Goal: Task Accomplishment & Management: Use online tool/utility

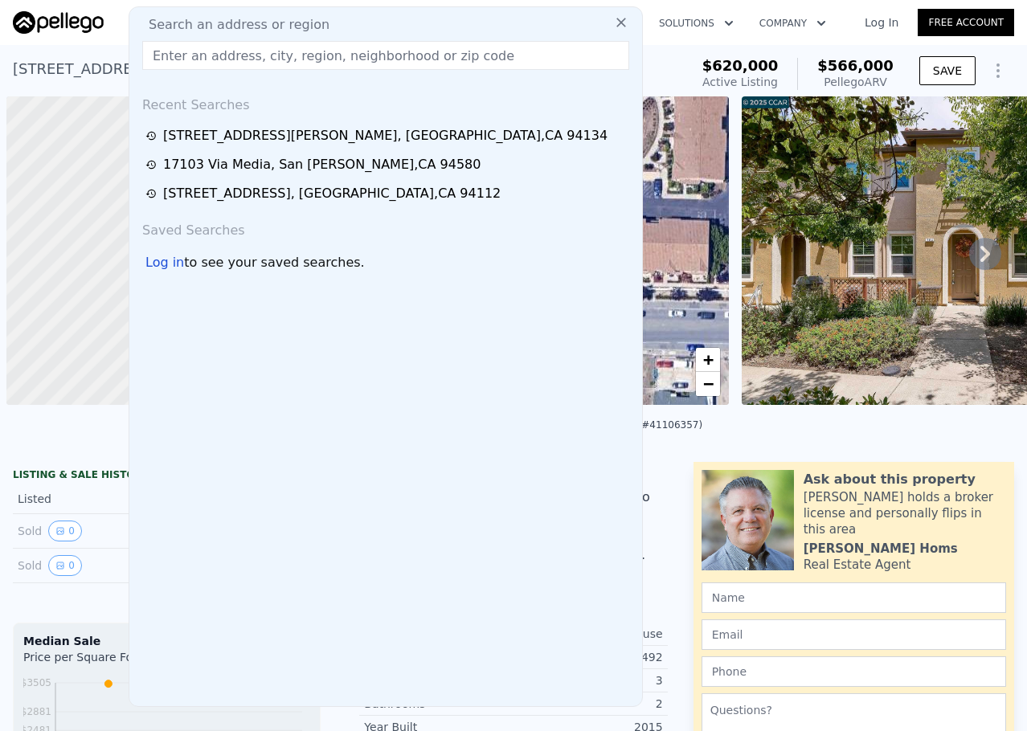
scroll to position [0, 771]
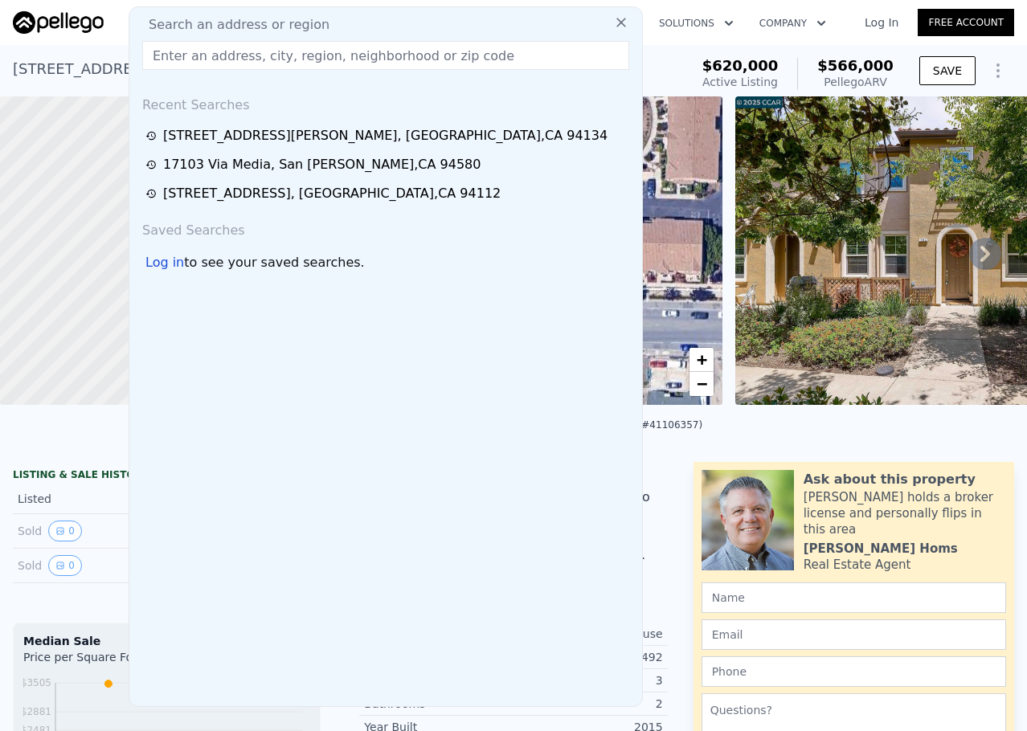
checkbox input "true"
type input "$ 530,000"
type input "-$ 156,406"
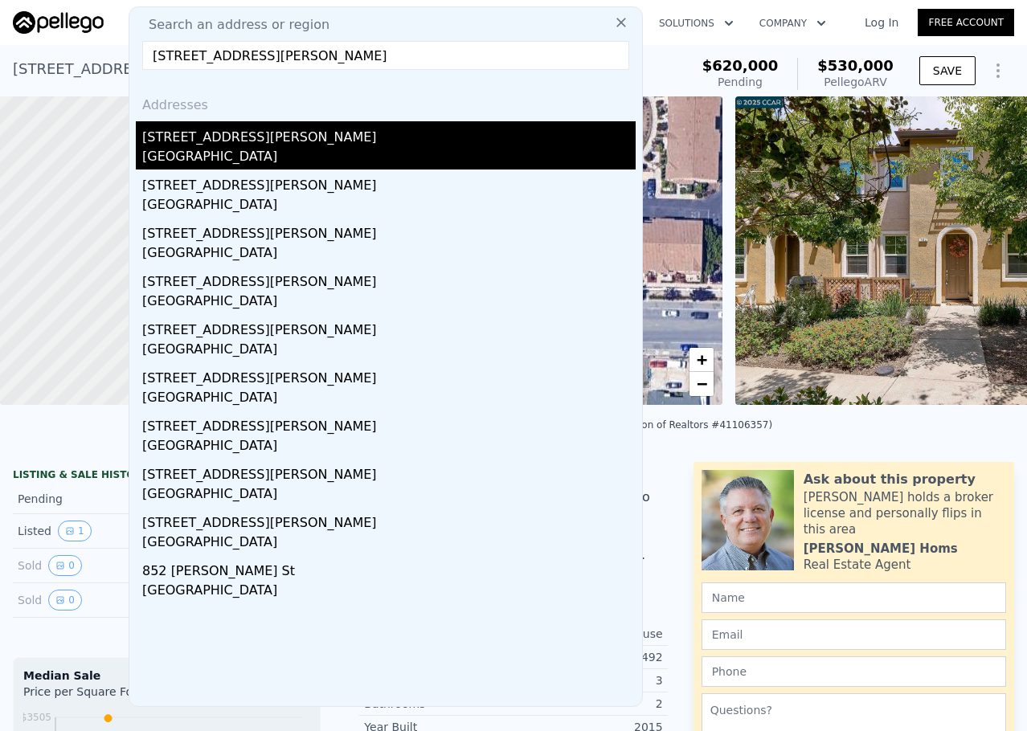
type input "[STREET_ADDRESS][PERSON_NAME]"
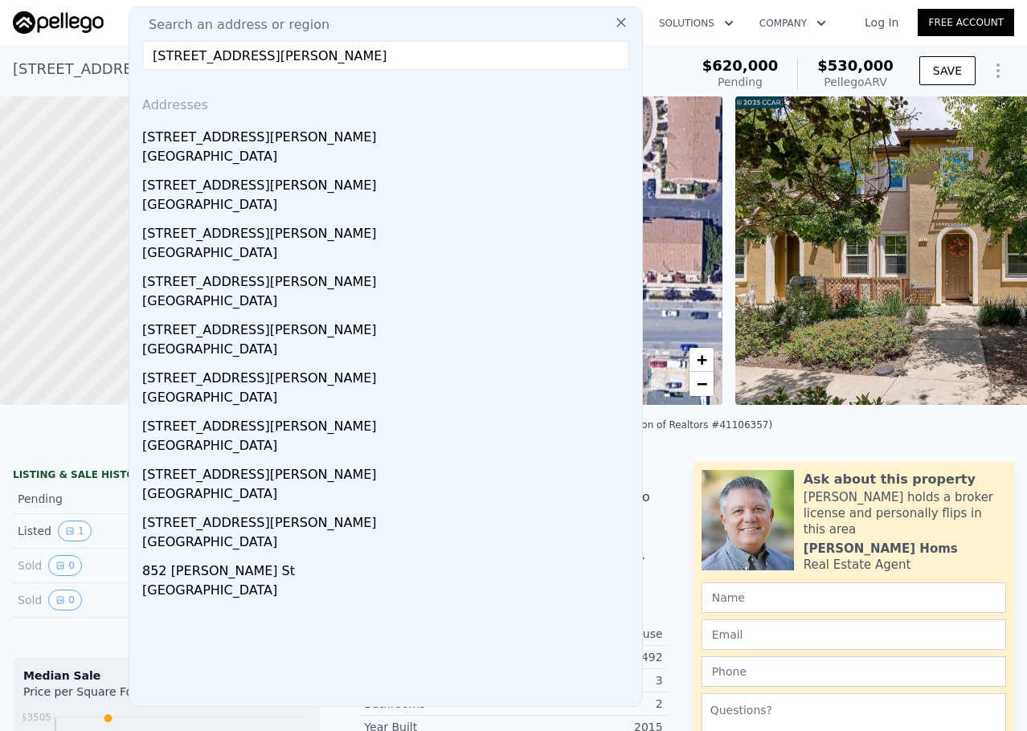
drag, startPoint x: 279, startPoint y: 145, endPoint x: 356, endPoint y: 153, distance: 77.5
click at [278, 145] on div "[STREET_ADDRESS][PERSON_NAME]" at bounding box center [388, 134] width 493 height 26
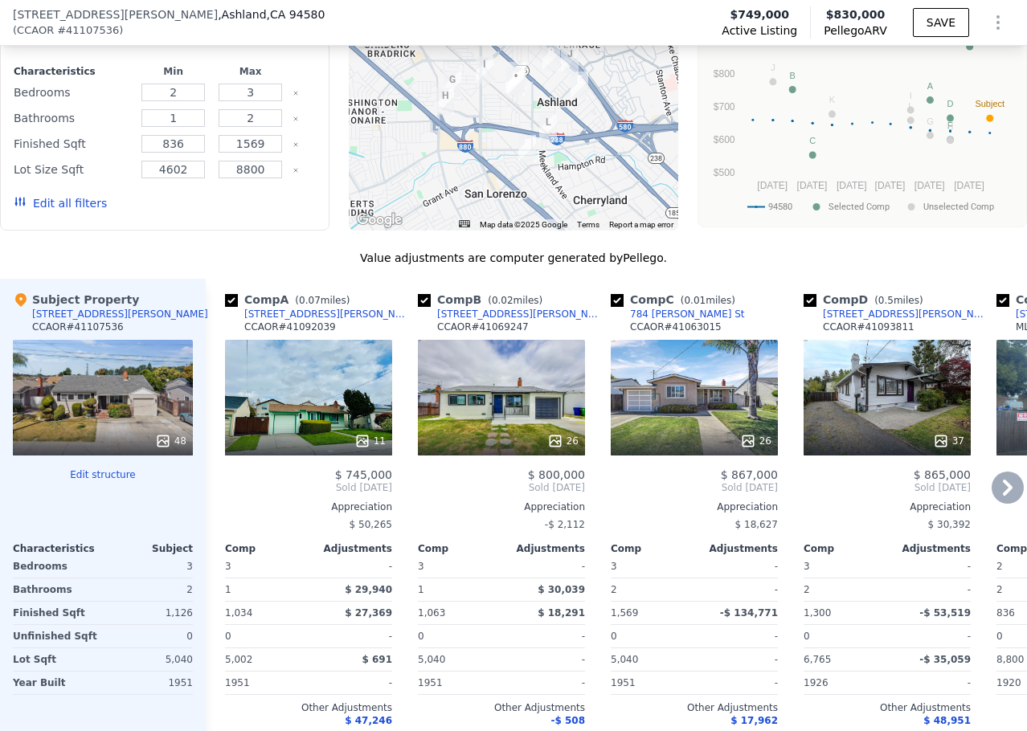
scroll to position [1521, 0]
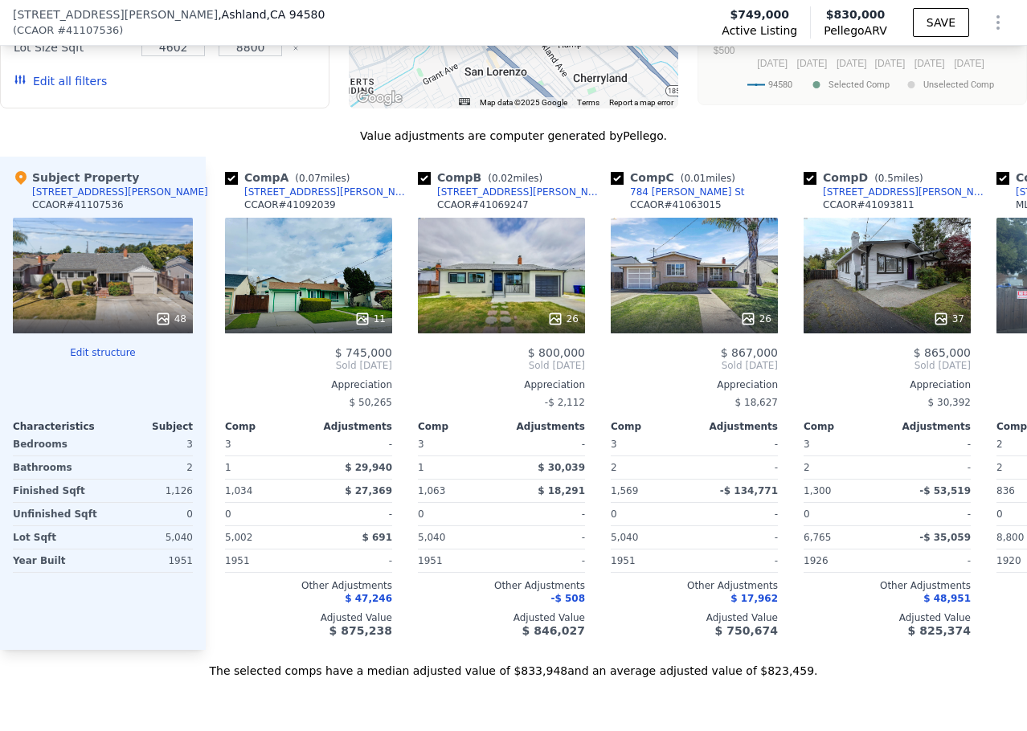
click at [118, 359] on button "Edit structure" at bounding box center [103, 352] width 180 height 13
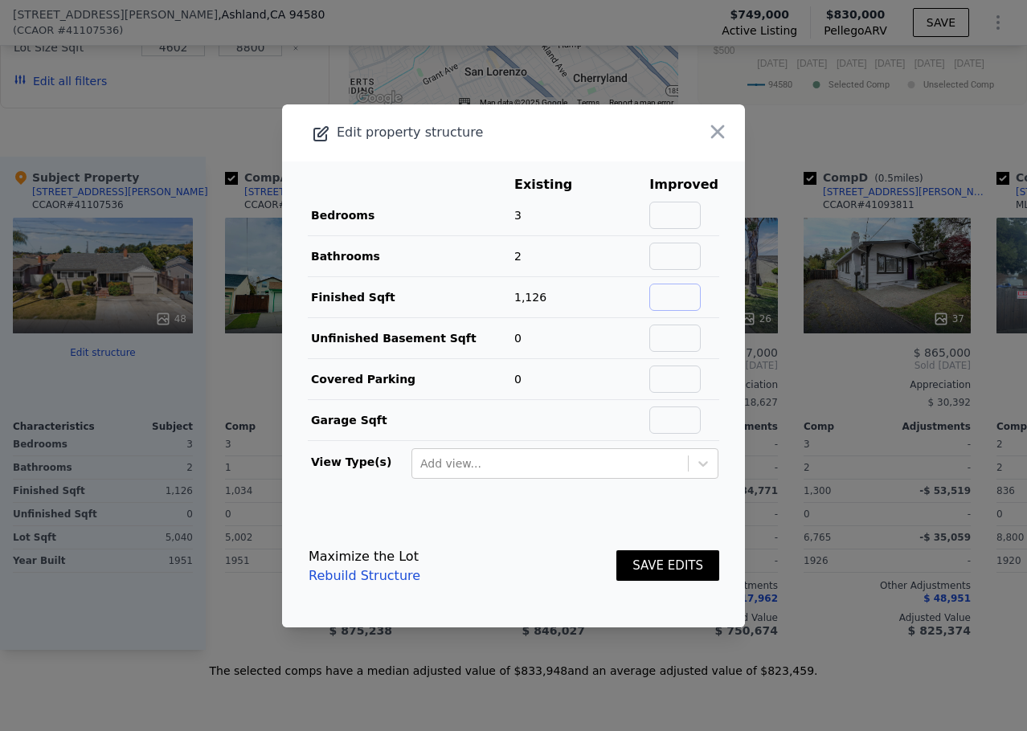
click at [669, 296] on input "text" at bounding box center [674, 297] width 51 height 27
click at [672, 262] on input "text" at bounding box center [674, 256] width 51 height 27
type input "1"
click at [672, 564] on button "SAVE EDITS" at bounding box center [667, 565] width 103 height 31
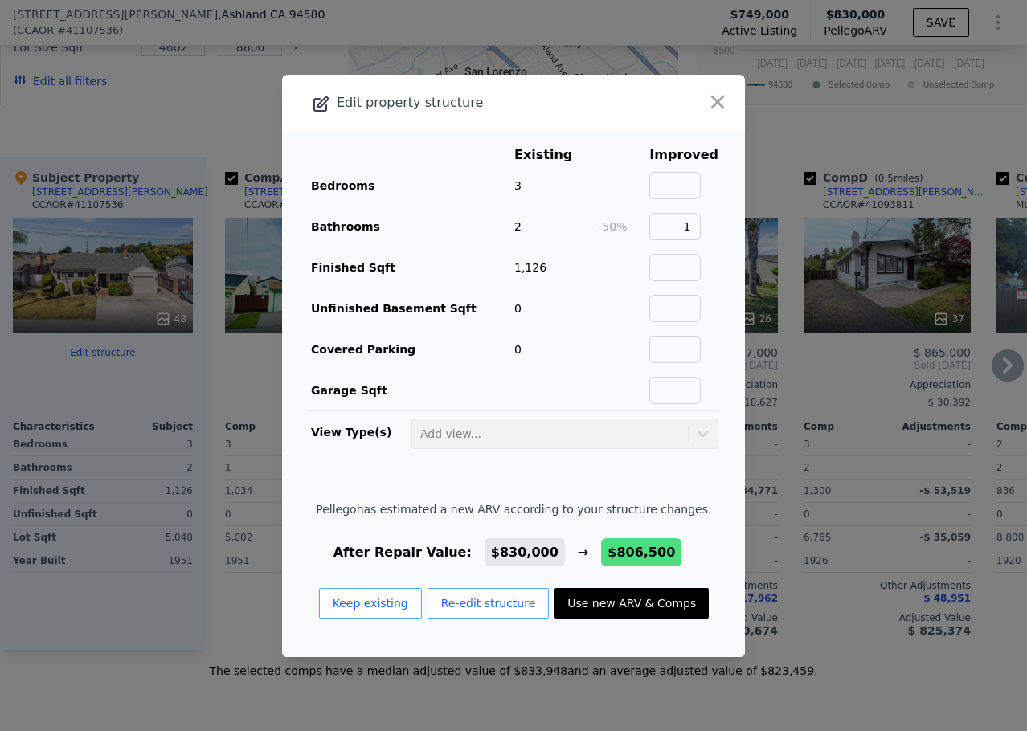
click at [615, 610] on button "Use new ARV & Comps" at bounding box center [631, 603] width 154 height 31
checkbox input "false"
checkbox input "true"
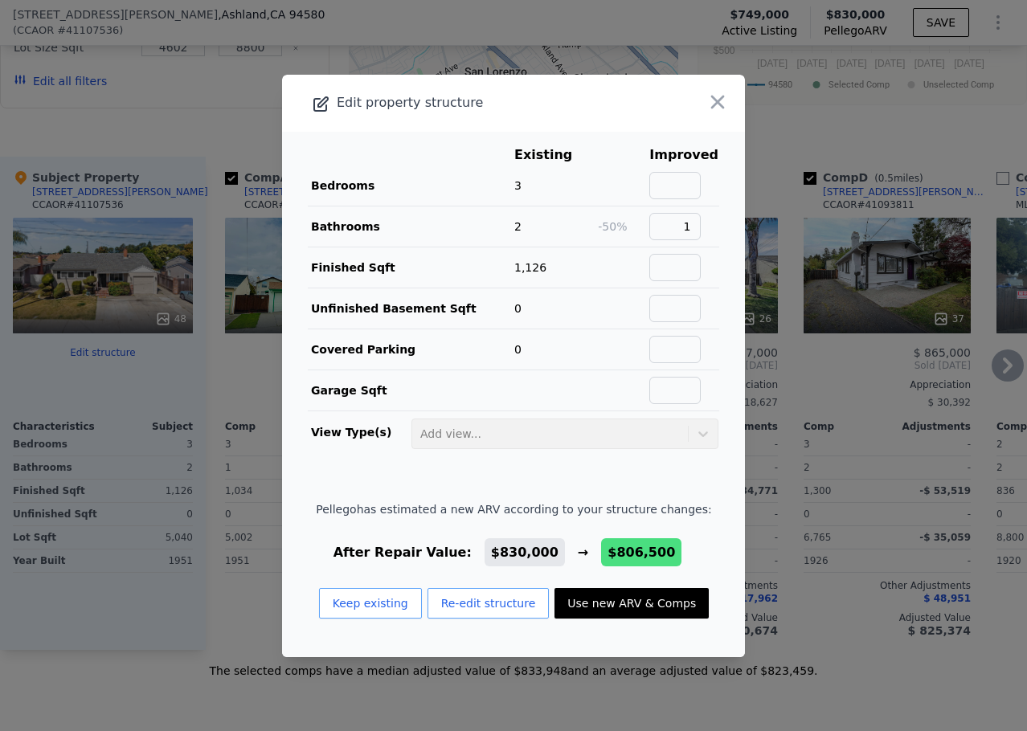
type input "$ 806,500"
type input "-$ 44,579"
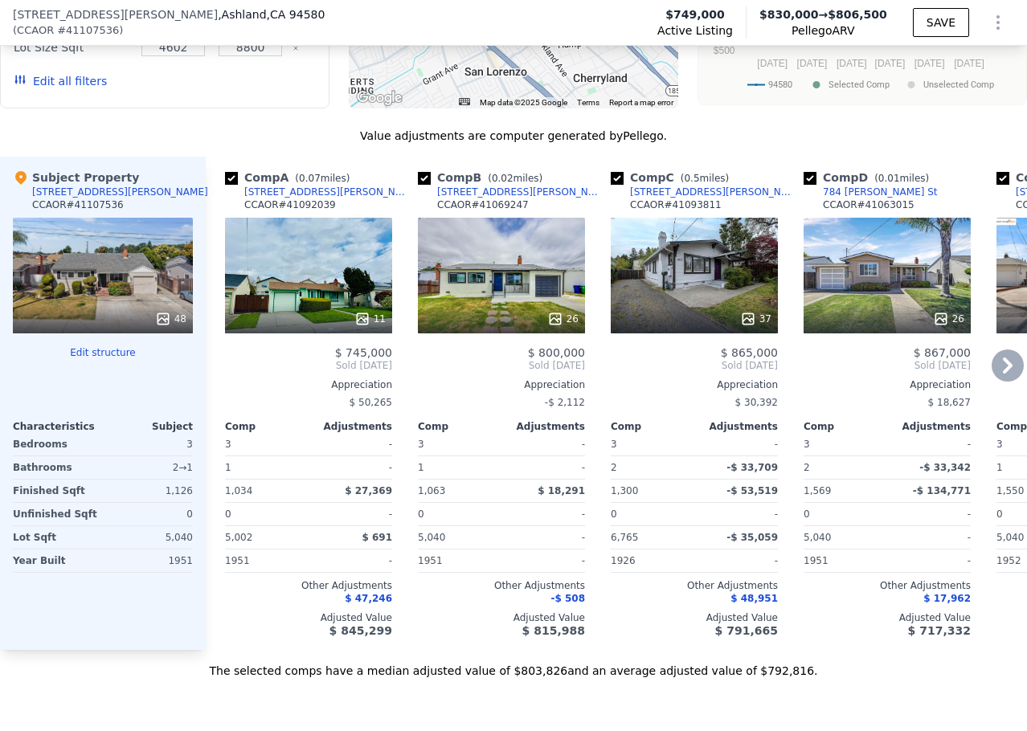
click at [693, 284] on div "37" at bounding box center [693, 276] width 167 height 116
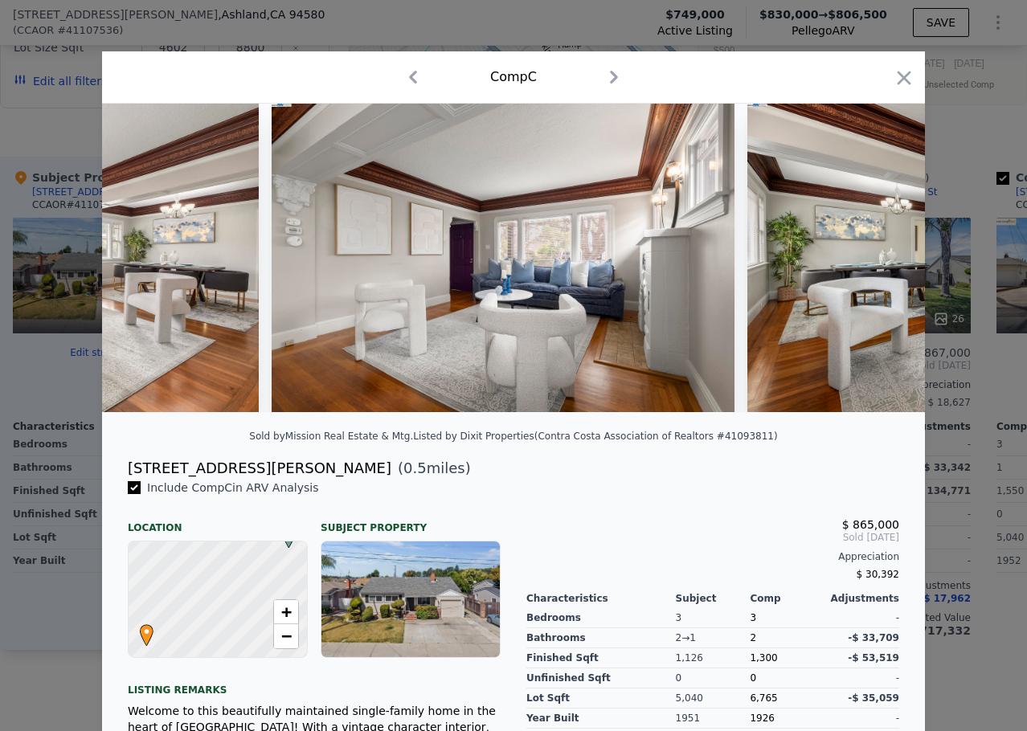
scroll to position [0, 3491]
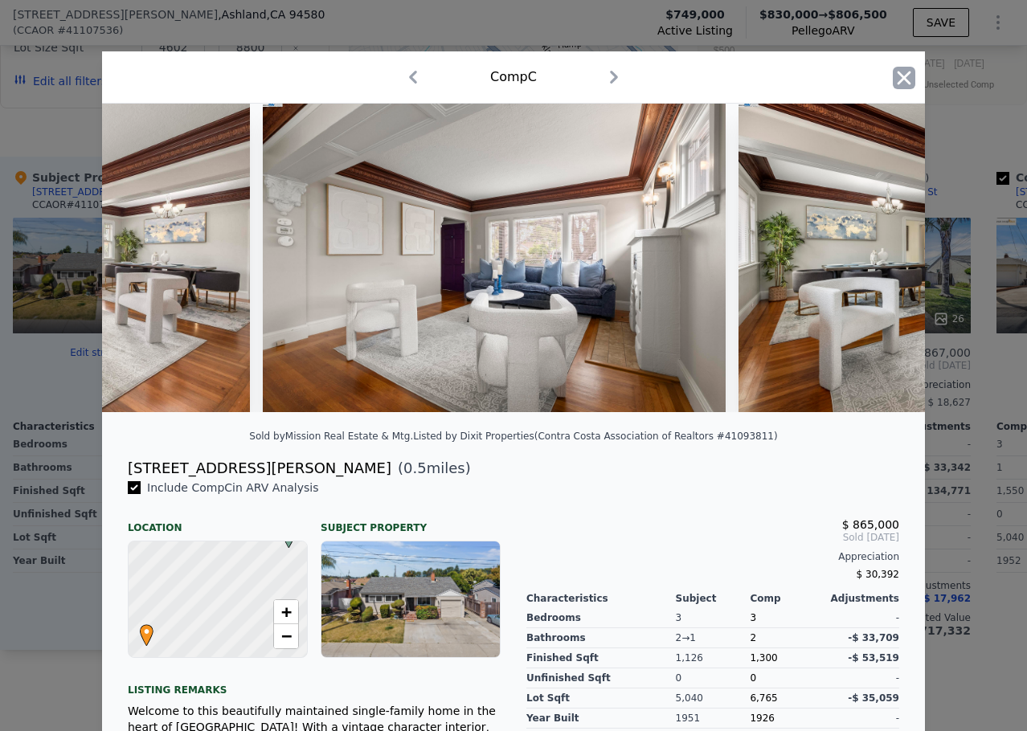
click at [902, 80] on icon "button" at bounding box center [903, 78] width 22 height 22
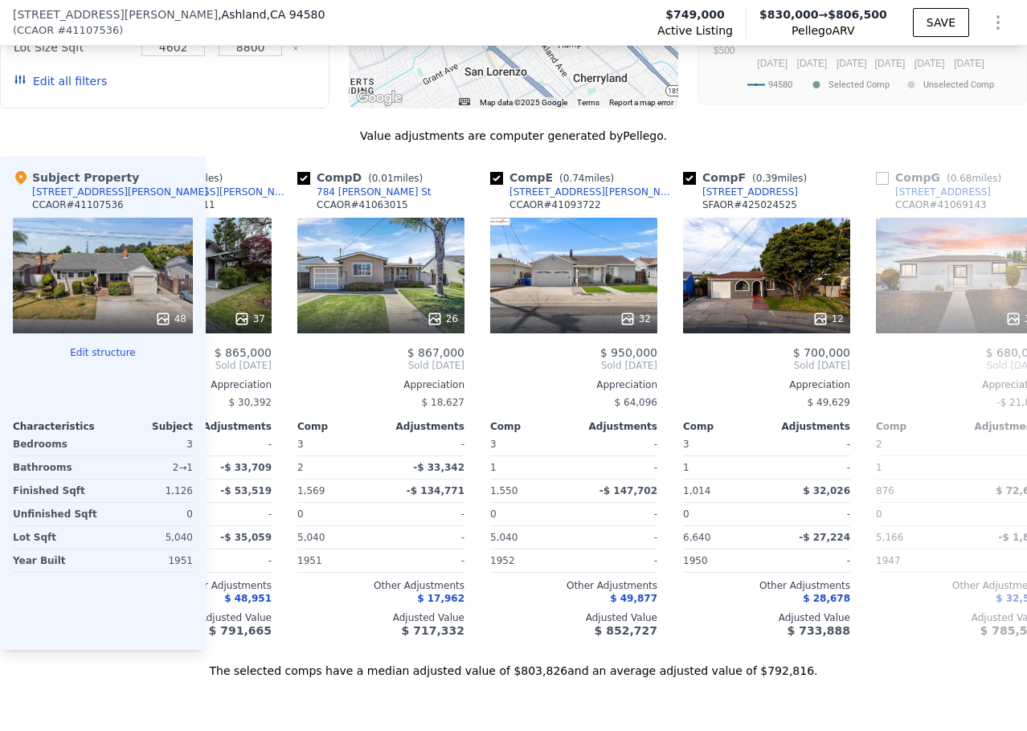
scroll to position [0, 496]
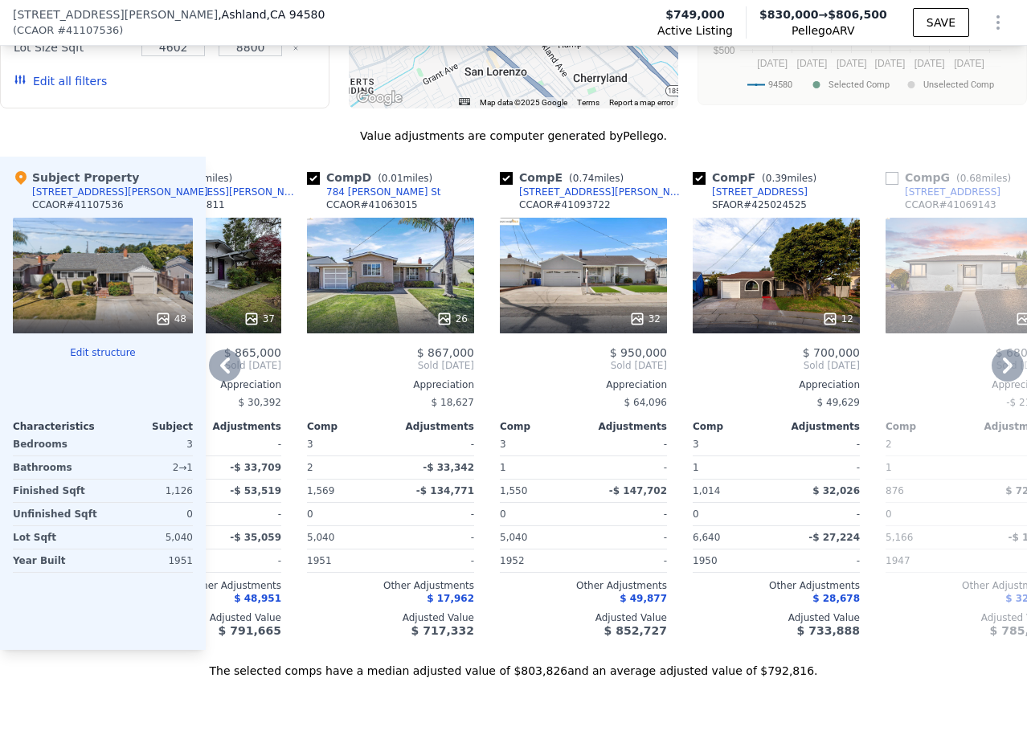
click at [595, 284] on div "32" at bounding box center [583, 276] width 167 height 116
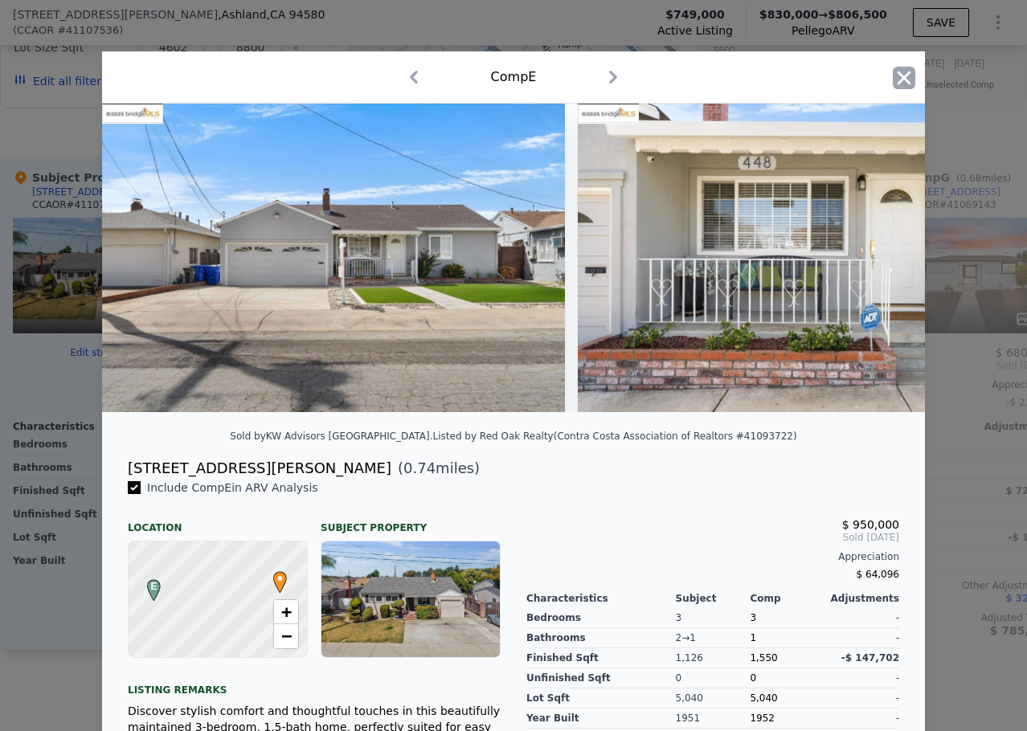
click at [897, 73] on icon "button" at bounding box center [904, 78] width 14 height 14
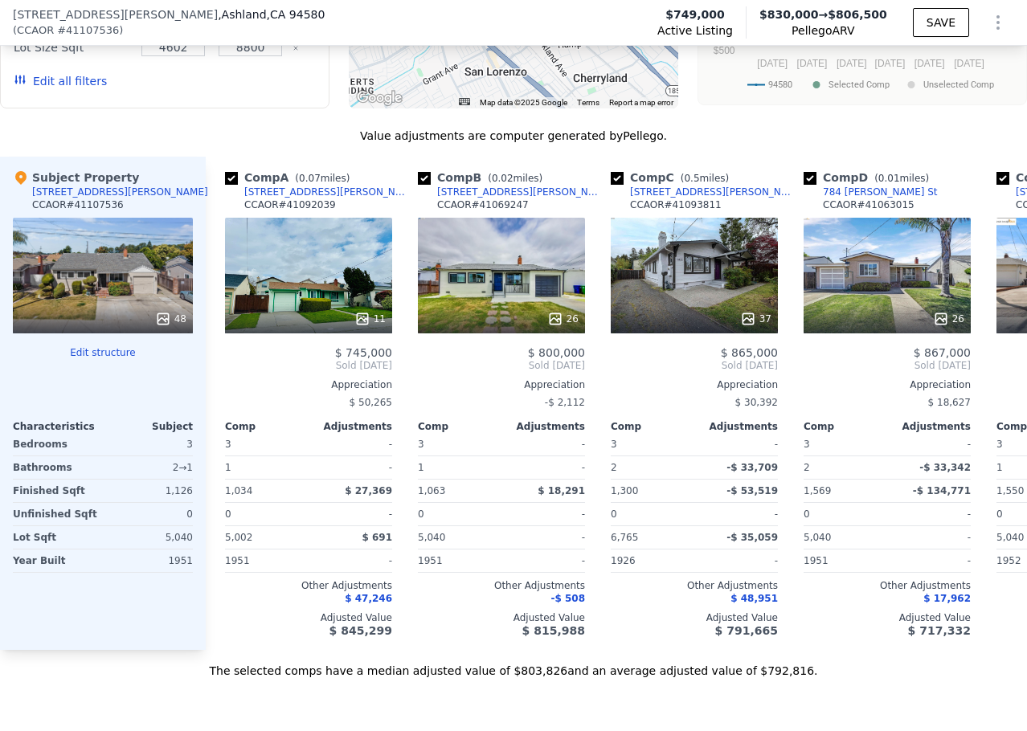
click at [261, 144] on div "Value adjustments are computer generated by Pellego ." at bounding box center [513, 136] width 1027 height 16
